Goal: Go to known website: Go to known website

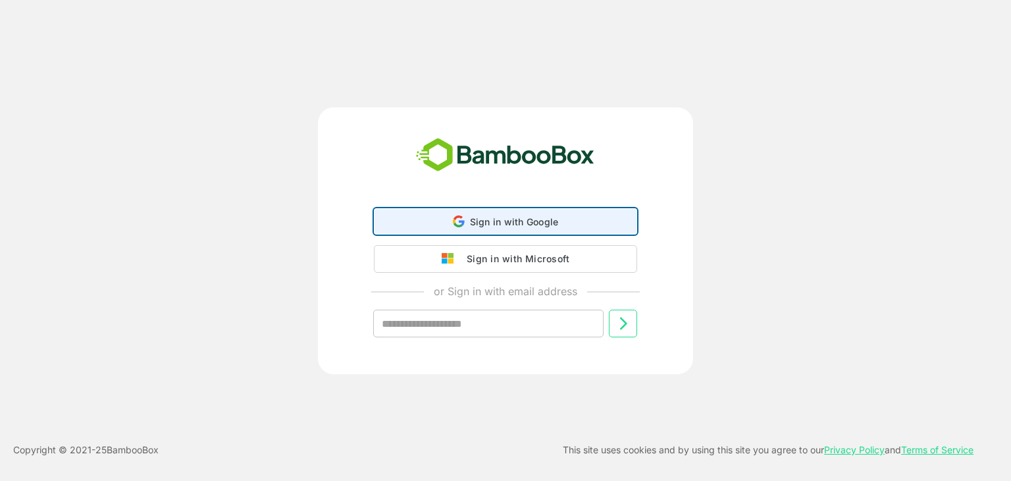
click at [531, 228] on div "Sign in with Google Sign in with Google. Opens in new tab" at bounding box center [506, 221] width 246 height 25
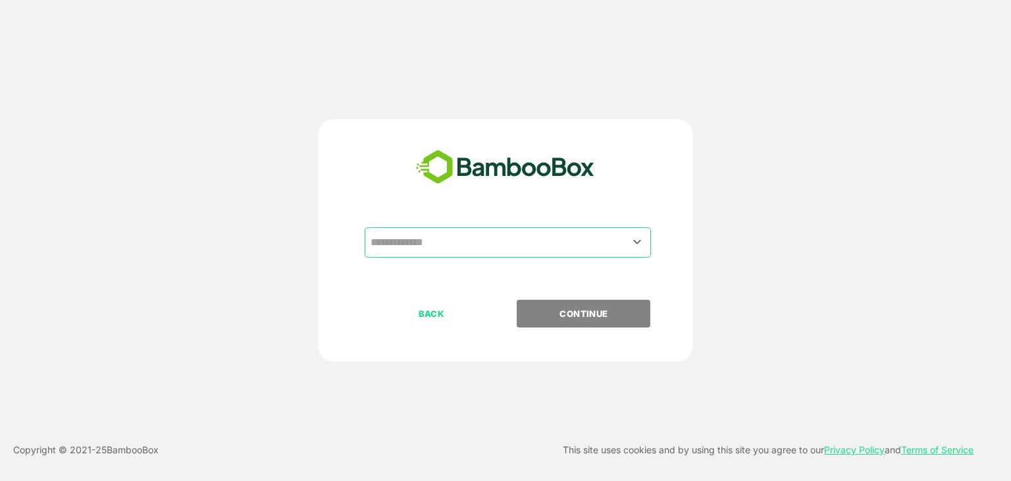
click at [477, 244] on input "text" at bounding box center [507, 242] width 281 height 25
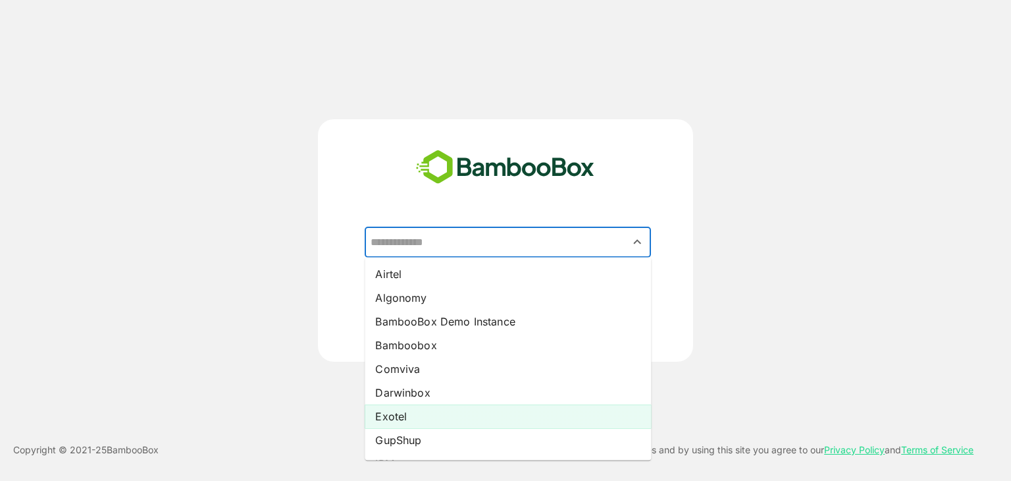
click at [444, 412] on li "Exotel" at bounding box center [508, 416] width 286 height 24
type input "******"
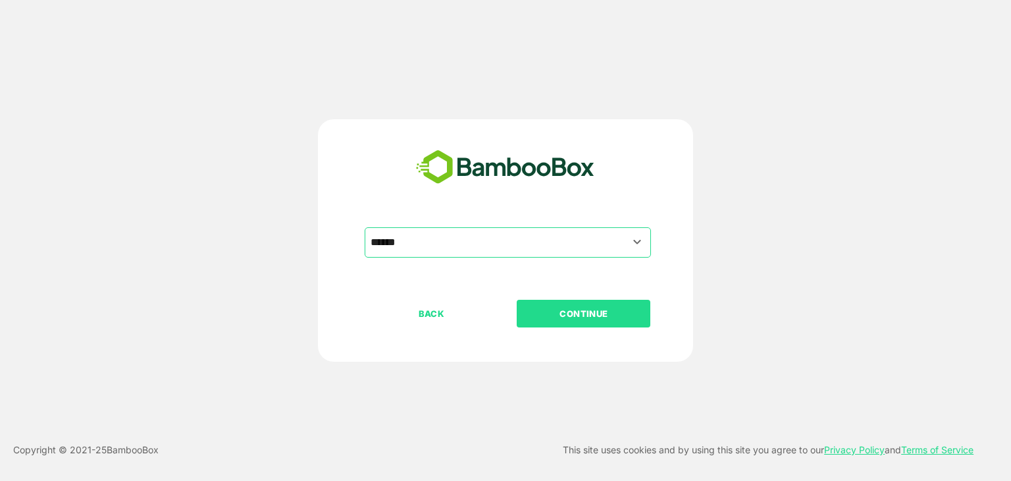
click at [605, 321] on button "CONTINUE" at bounding box center [584, 314] width 134 height 28
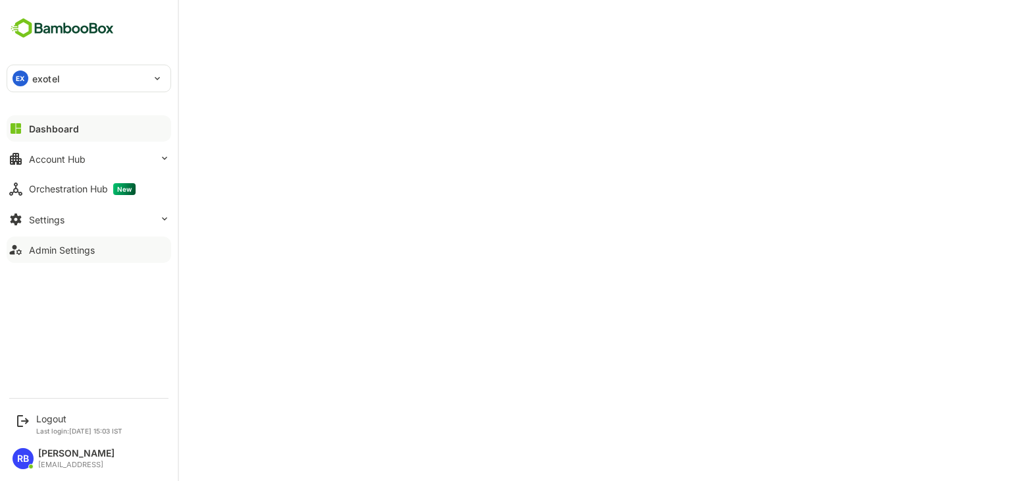
click at [66, 248] on div "Admin Settings" at bounding box center [62, 249] width 66 height 11
click at [76, 160] on div "Account Hub" at bounding box center [57, 158] width 57 height 11
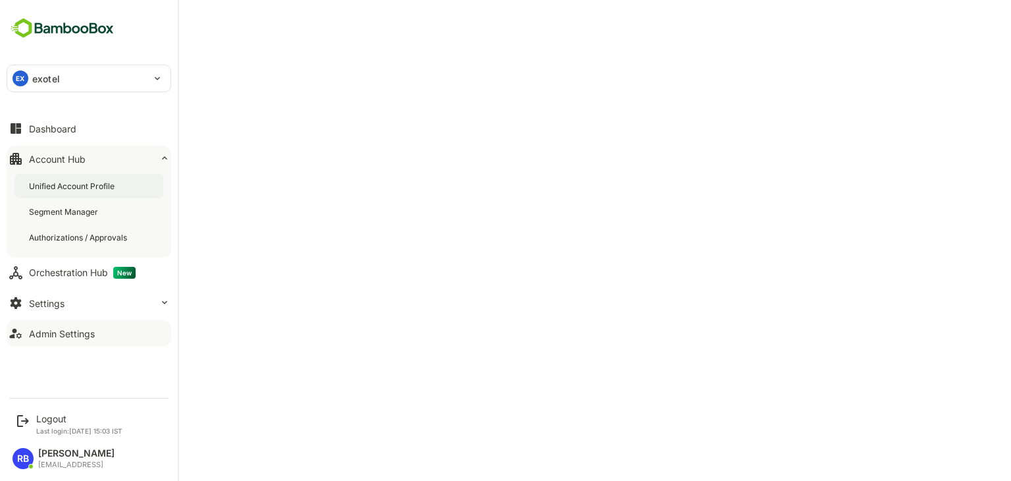
click at [76, 182] on div "Unified Account Profile" at bounding box center [73, 185] width 88 height 11
click at [60, 130] on div "Dashboard" at bounding box center [52, 128] width 47 height 11
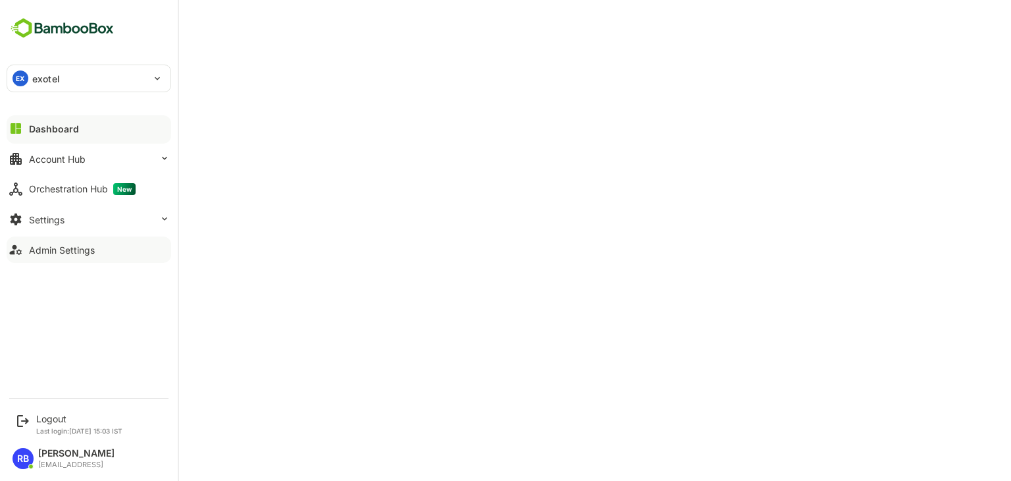
click at [66, 252] on div "Admin Settings" at bounding box center [62, 249] width 66 height 11
click at [49, 417] on div "Logout" at bounding box center [79, 418] width 86 height 11
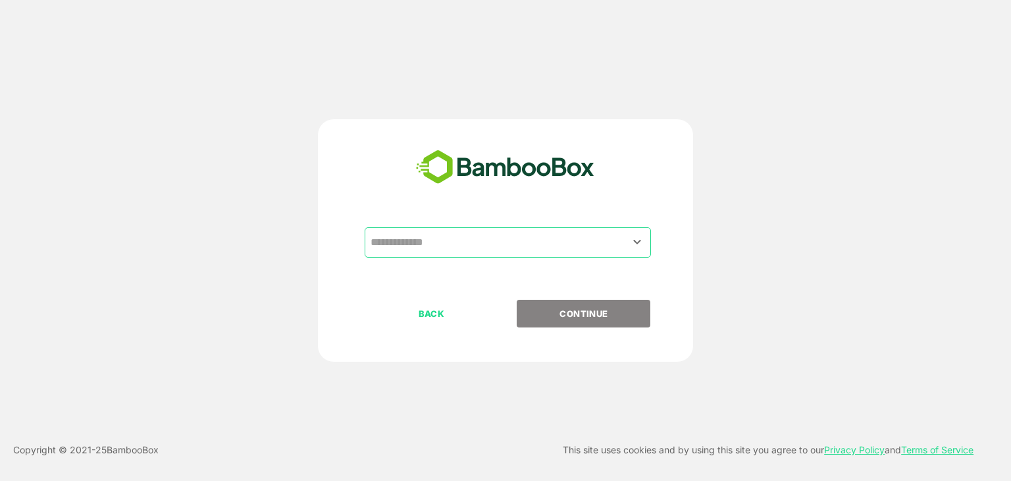
click at [565, 246] on input "text" at bounding box center [507, 242] width 281 height 25
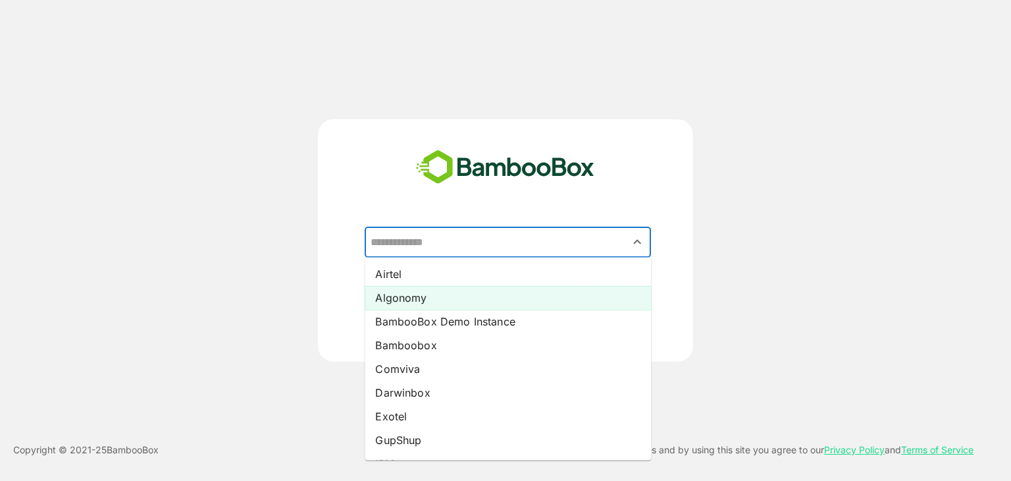
click at [457, 287] on li "Algonomy" at bounding box center [508, 298] width 286 height 24
type input "********"
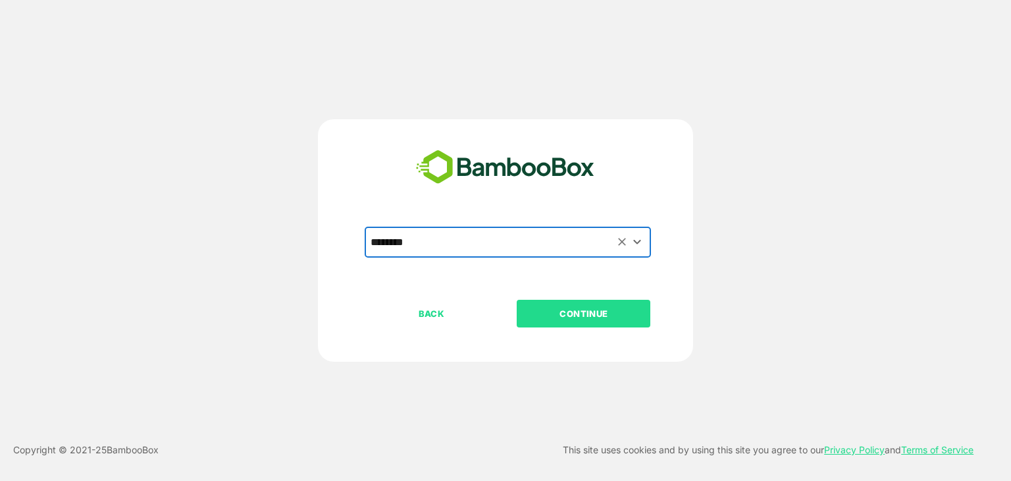
click at [606, 309] on p "CONTINUE" at bounding box center [584, 313] width 132 height 14
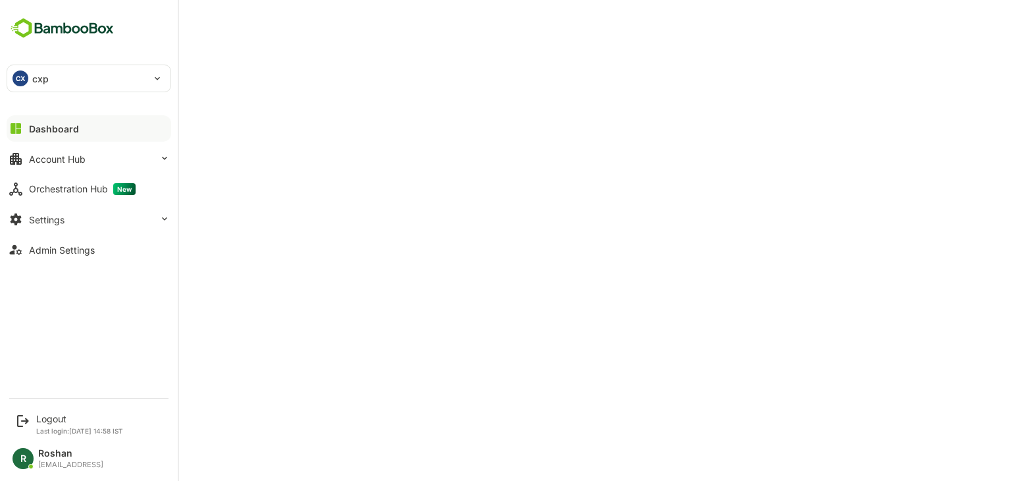
click at [45, 77] on p "cxp" at bounding box center [40, 79] width 16 height 14
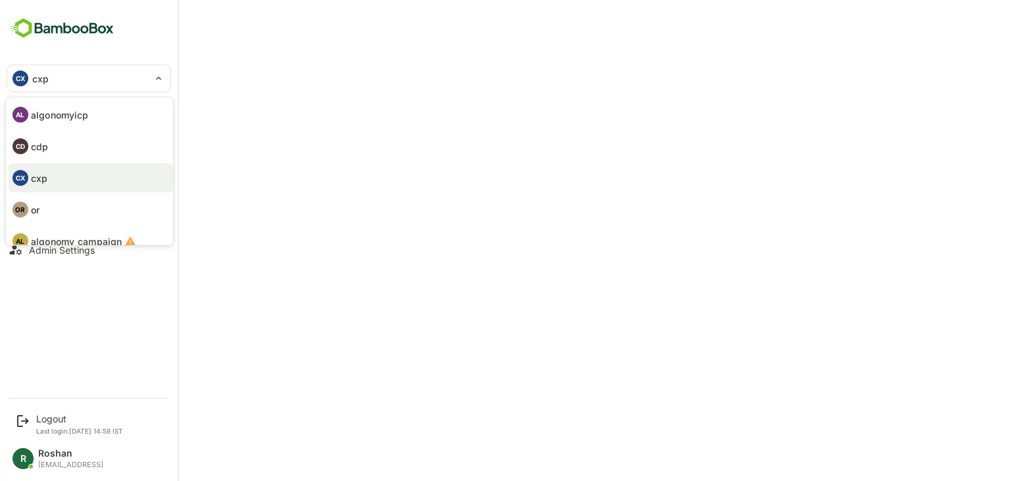
click at [97, 117] on li "AL algonomyicp" at bounding box center [91, 114] width 165 height 29
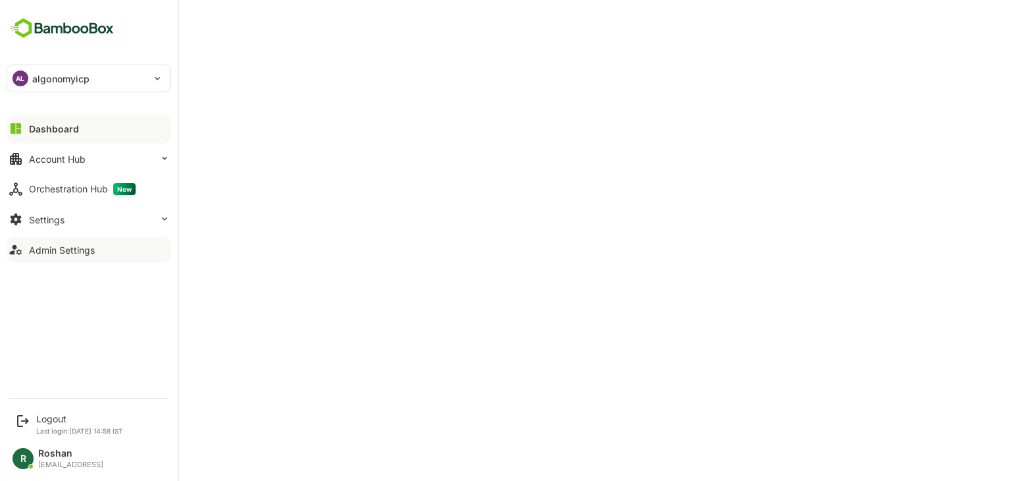
click at [78, 248] on div "Admin Settings" at bounding box center [62, 249] width 66 height 11
click at [50, 417] on div "Logout" at bounding box center [79, 418] width 87 height 11
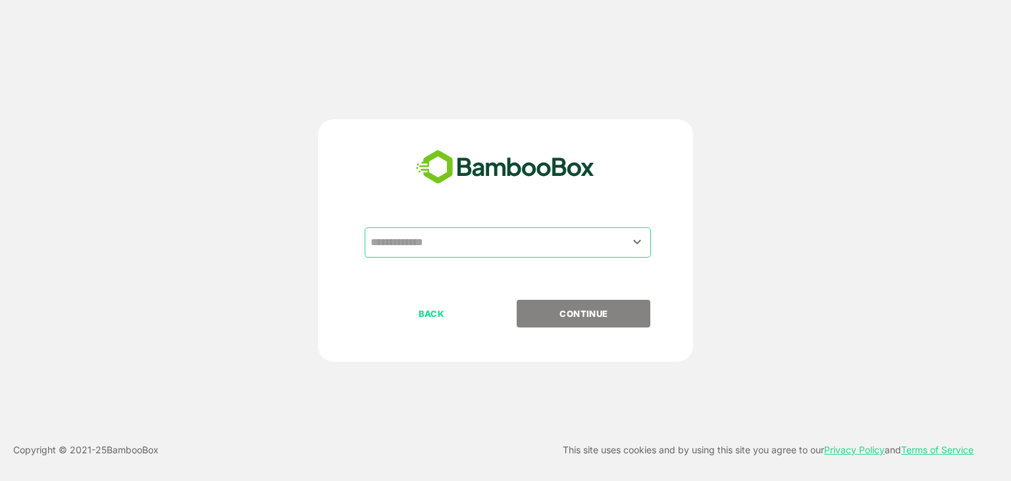
click at [495, 242] on input "text" at bounding box center [507, 242] width 281 height 25
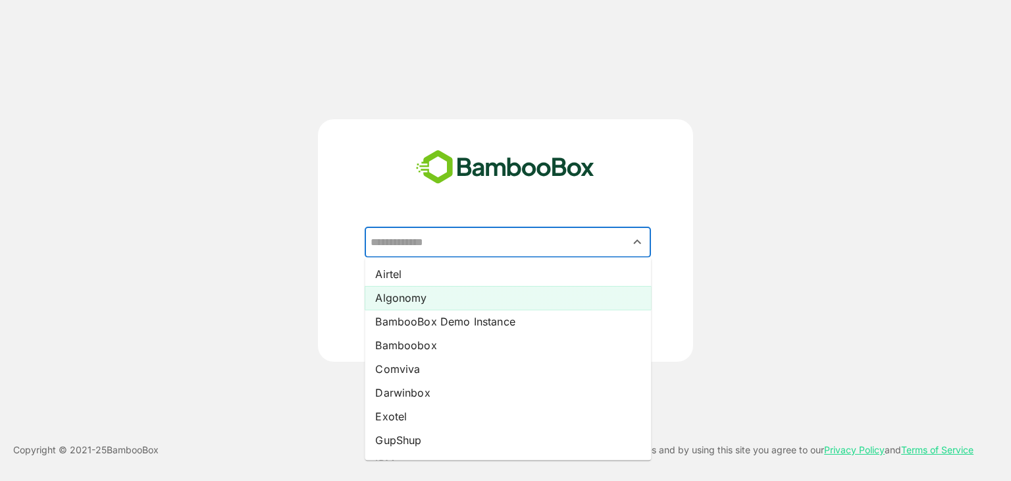
click at [463, 294] on li "Algonomy" at bounding box center [508, 298] width 286 height 24
type input "********"
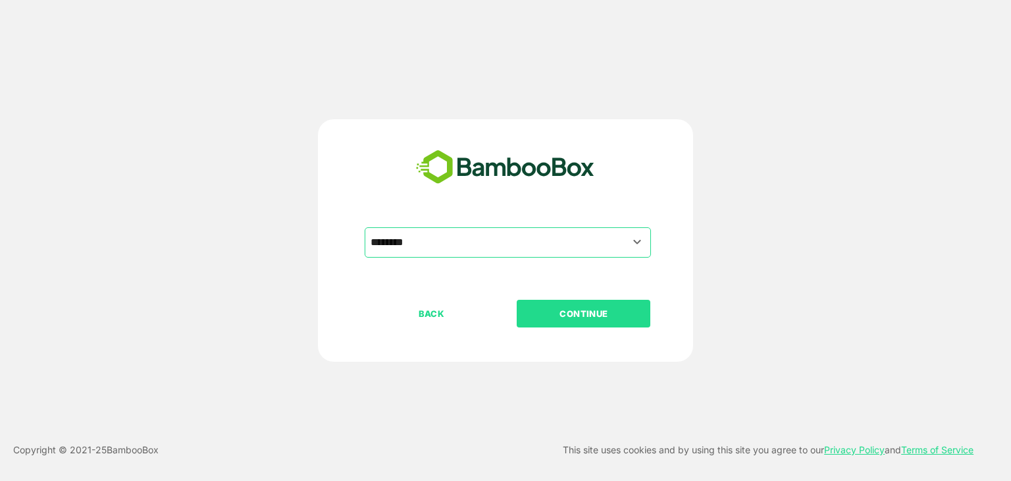
click at [603, 311] on p "CONTINUE" at bounding box center [584, 313] width 132 height 14
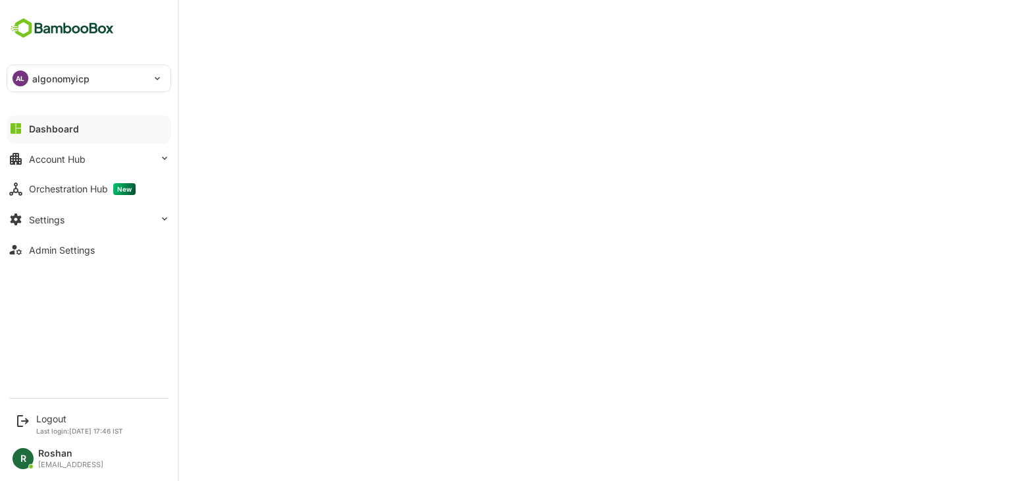
click at [60, 78] on p "algonomyicp" at bounding box center [60, 79] width 57 height 14
